Goal: Navigation & Orientation: Find specific page/section

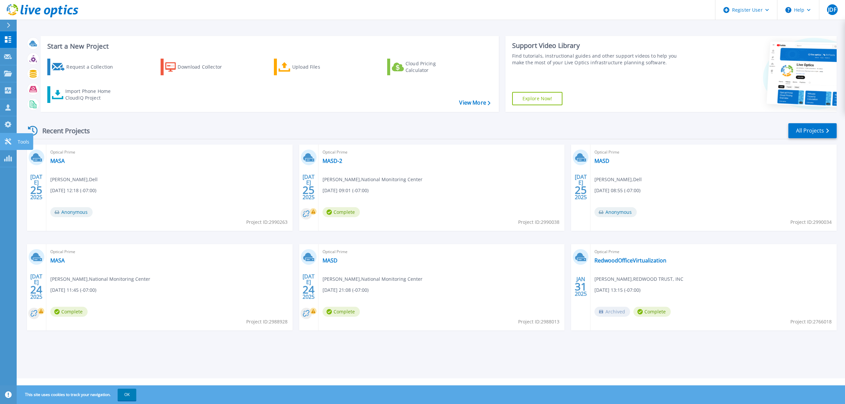
click at [8, 140] on icon at bounding box center [8, 141] width 8 height 6
click at [538, 98] on link "Explore Now!" at bounding box center [537, 98] width 51 height 13
click at [480, 122] on div "Recent Projects All Projects JUL 25 2025 Optical Prime MASA Joe De Francesco , …" at bounding box center [431, 233] width 811 height 232
click at [525, 95] on link "Explore Now!" at bounding box center [537, 98] width 51 height 13
